Goal: Browse casually: Explore the website without a specific task or goal

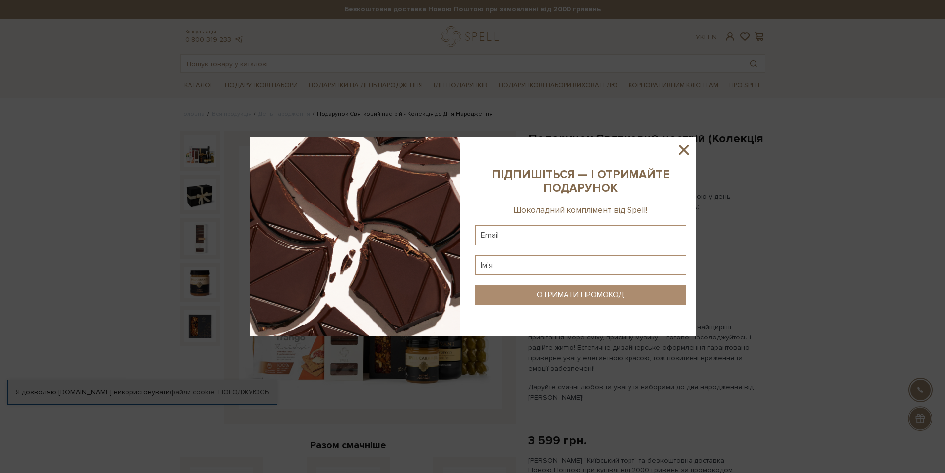
click at [688, 151] on icon at bounding box center [683, 149] width 17 height 17
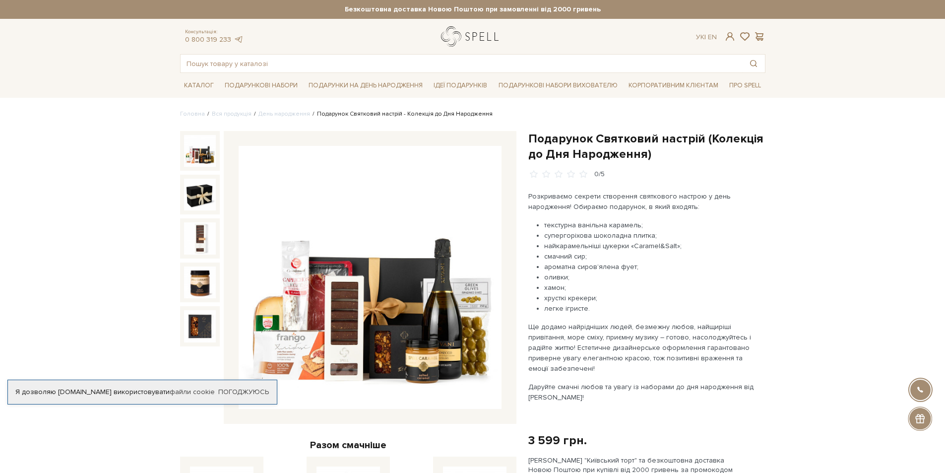
click at [463, 42] on link "logo" at bounding box center [472, 36] width 62 height 20
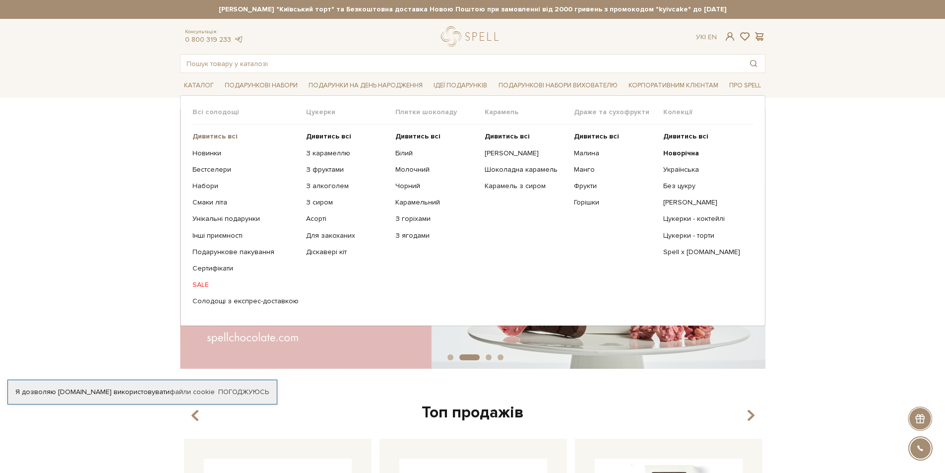
click at [216, 134] on b "Дивитись всі" at bounding box center [215, 136] width 45 height 8
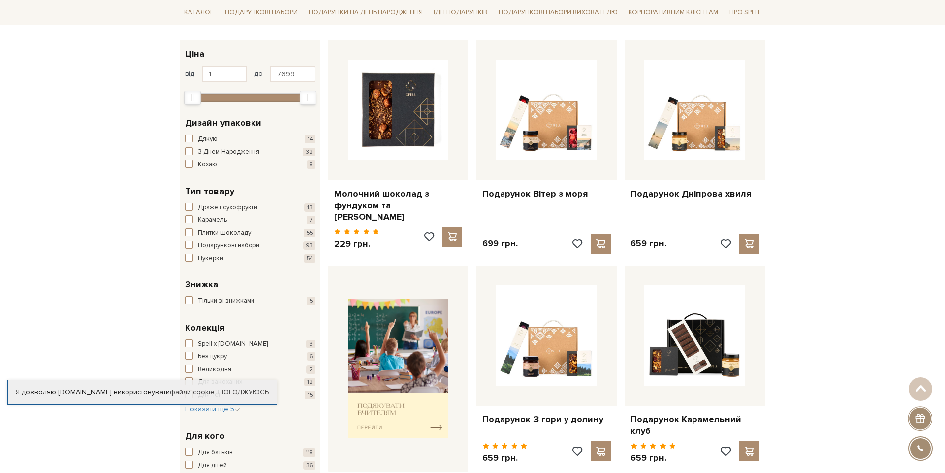
scroll to position [149, 0]
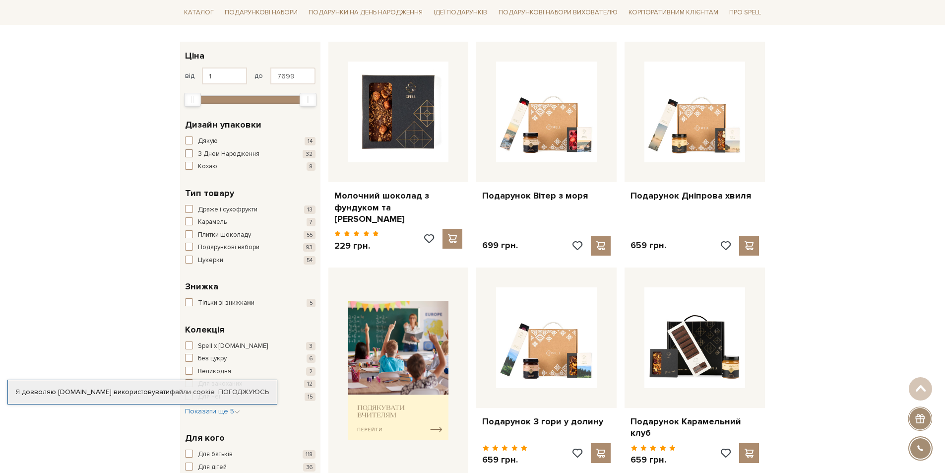
click at [190, 156] on span "button" at bounding box center [189, 153] width 8 height 8
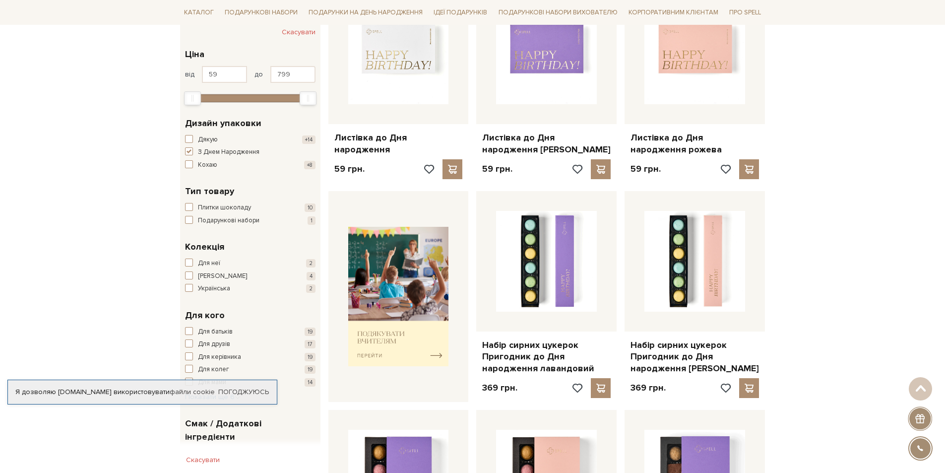
scroll to position [99, 0]
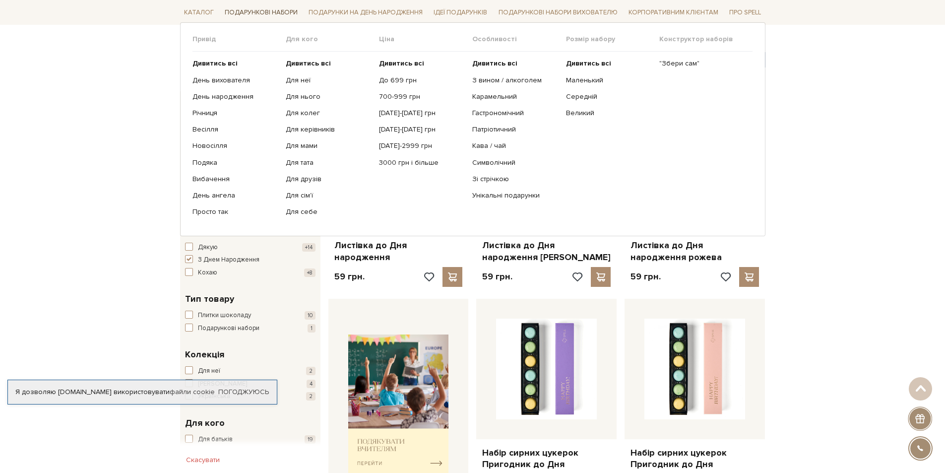
click at [272, 11] on link "Подарункові набори" at bounding box center [261, 12] width 81 height 15
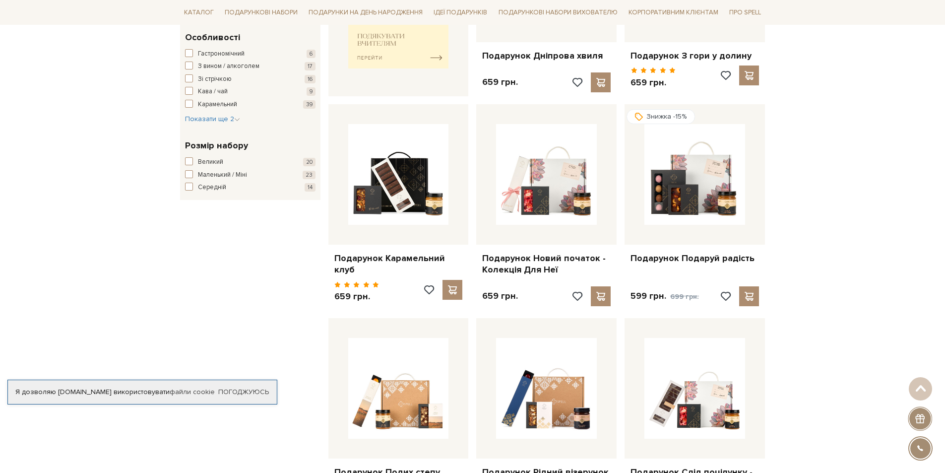
scroll to position [347, 0]
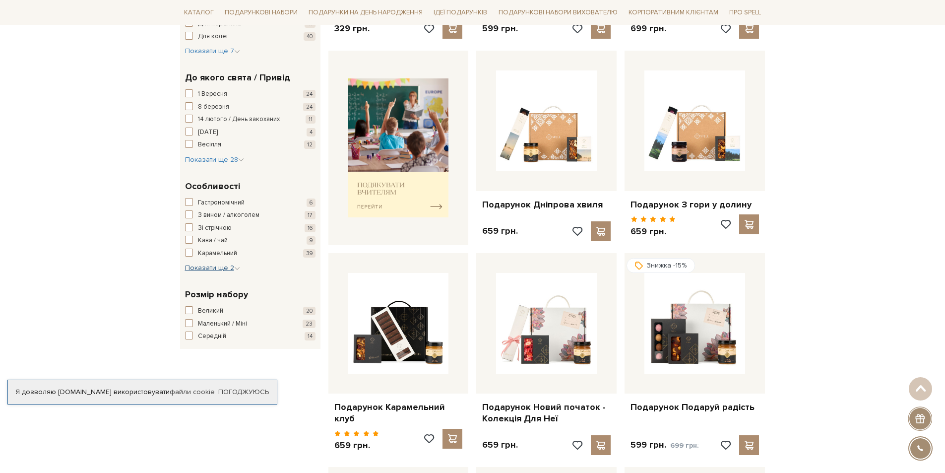
click at [220, 266] on span "Показати ще 2" at bounding box center [212, 268] width 55 height 8
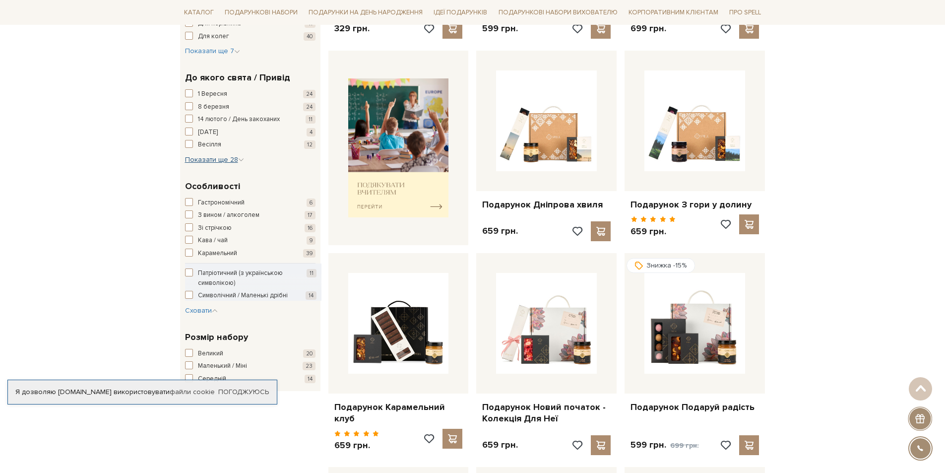
click at [200, 156] on span "Показати ще 28" at bounding box center [214, 159] width 59 height 8
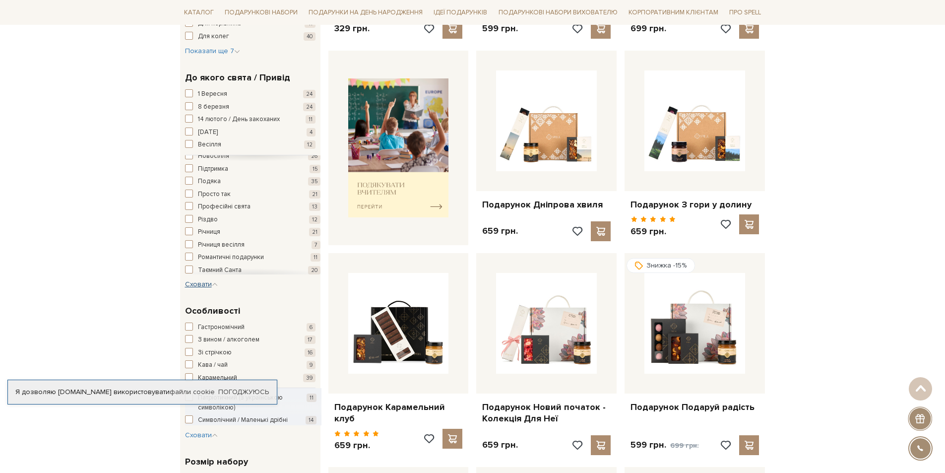
scroll to position [197, 0]
click at [188, 169] on span "button" at bounding box center [189, 167] width 8 height 8
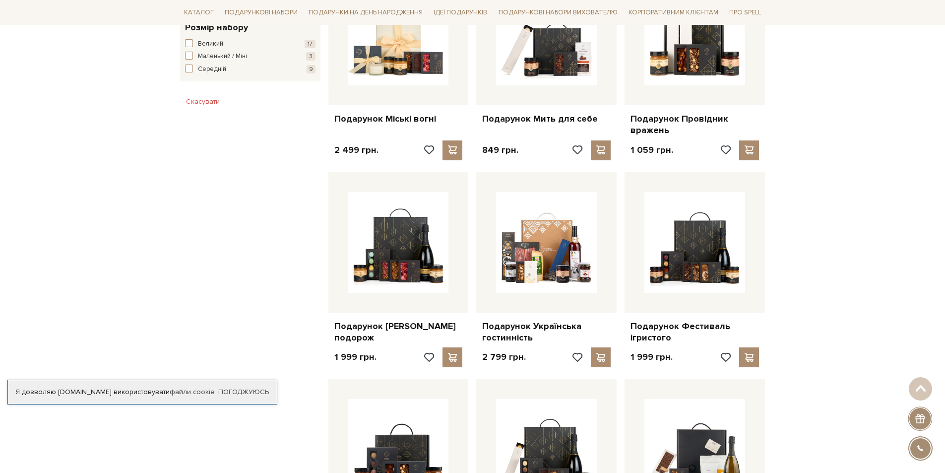
scroll to position [546, 0]
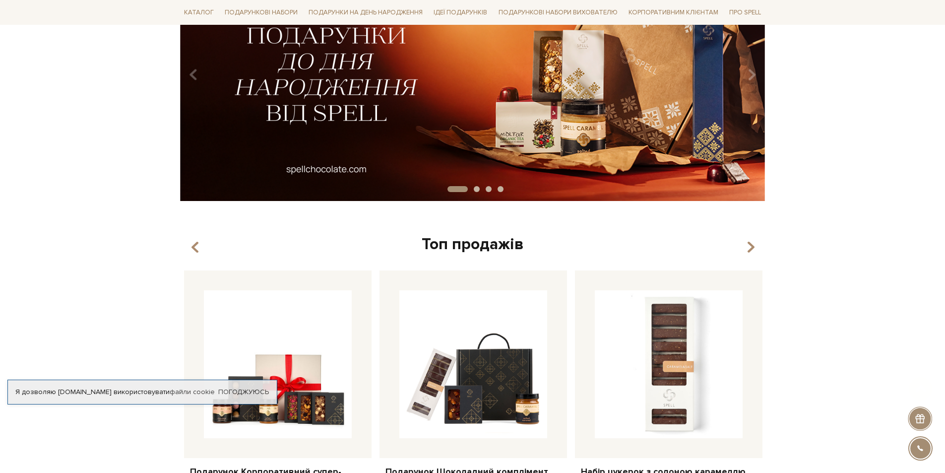
scroll to position [248, 0]
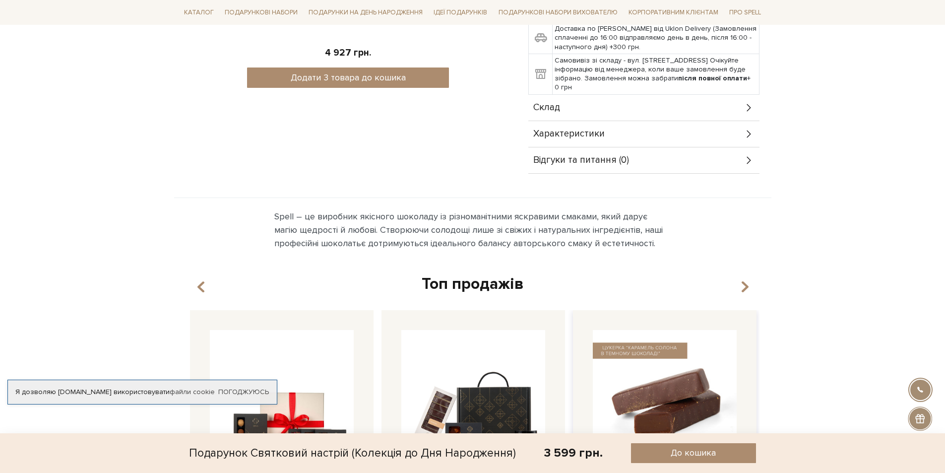
scroll to position [794, 0]
